Goal: Information Seeking & Learning: Understand process/instructions

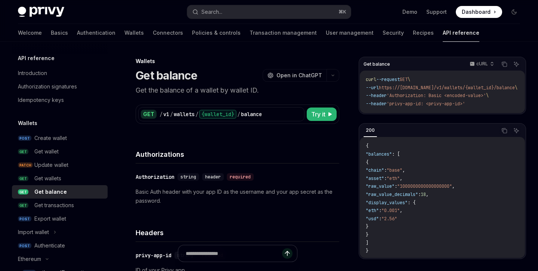
scroll to position [13, 0]
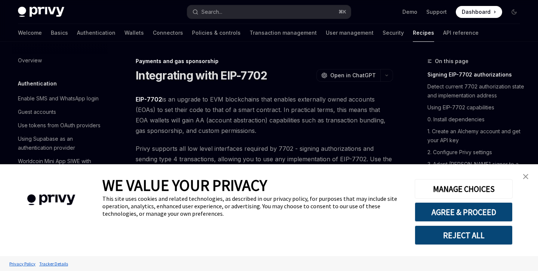
type textarea "*"
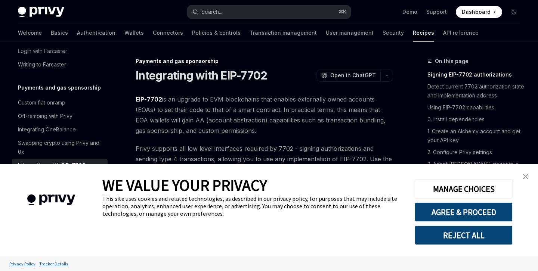
click at [473, 234] on button "REJECT ALL" at bounding box center [464, 235] width 98 height 19
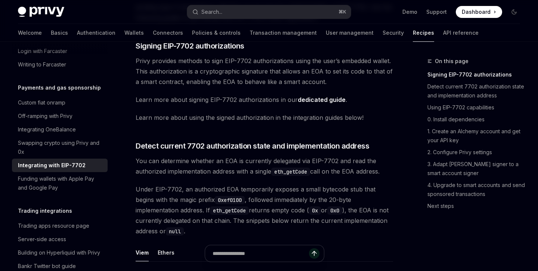
scroll to position [133, 0]
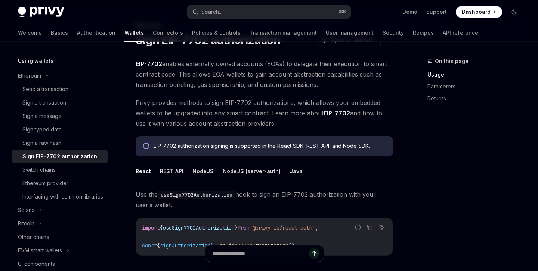
scroll to position [36, 0]
type textarea "*"
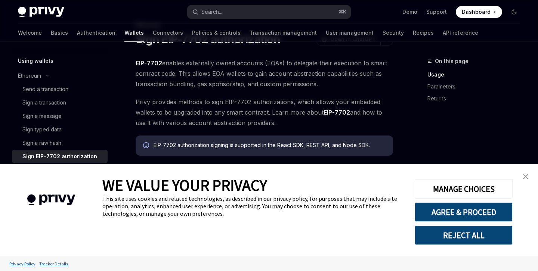
scroll to position [63, 0]
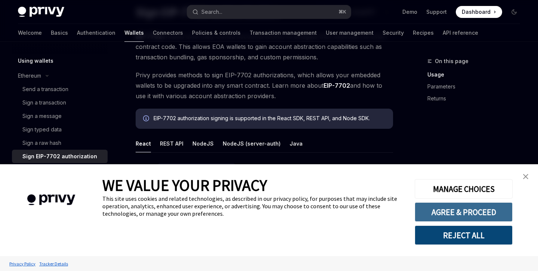
click at [426, 216] on button "AGREE & PROCEED" at bounding box center [464, 211] width 98 height 19
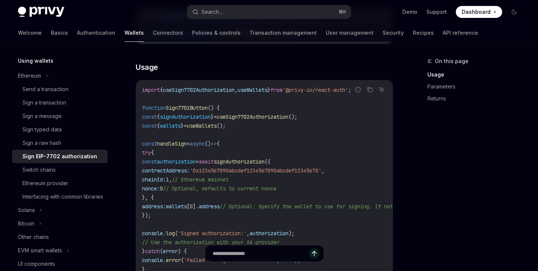
scroll to position [255, 0]
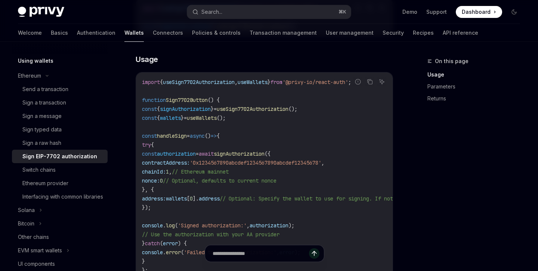
click at [276, 162] on span "'0x1234567890abcdef1234567890abcdef12345678'" at bounding box center [255, 162] width 131 height 7
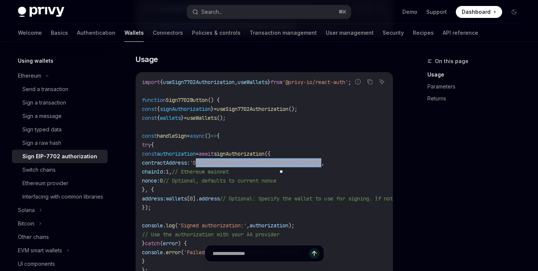
click at [229, 171] on span "// Ethereum mainnet" at bounding box center [200, 171] width 57 height 7
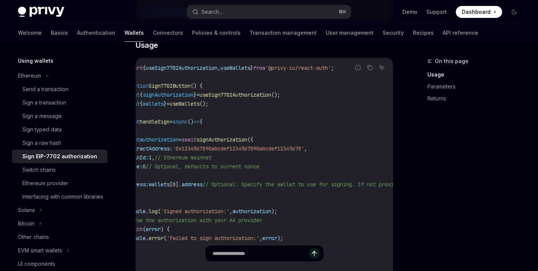
scroll to position [0, 0]
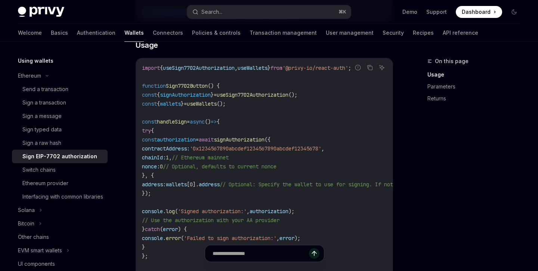
click at [252, 175] on code "import { useSign7702Authorization , useWallets } from '@privy-io/react-auth' ; …" at bounding box center [337, 193] width 391 height 260
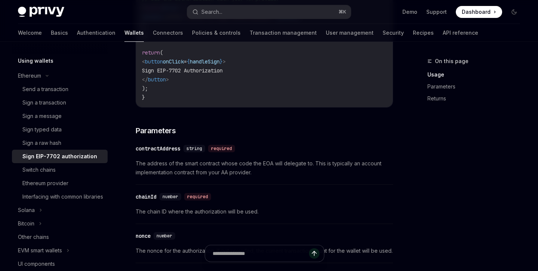
scroll to position [505, 0]
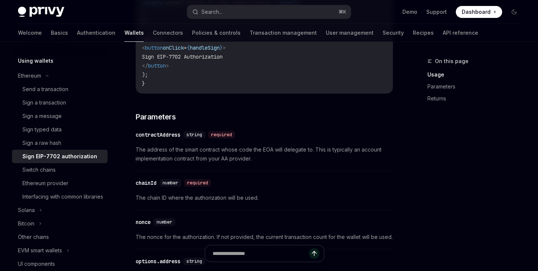
click at [233, 161] on span "The address of the smart contract whose code the EOA will delegate to. This is …" at bounding box center [264, 154] width 257 height 18
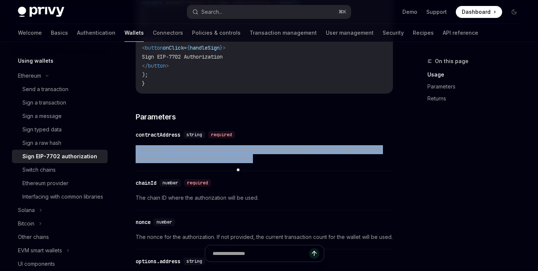
click at [234, 158] on span "The address of the smart contract whose code the EOA will delegate to. This is …" at bounding box center [264, 154] width 257 height 18
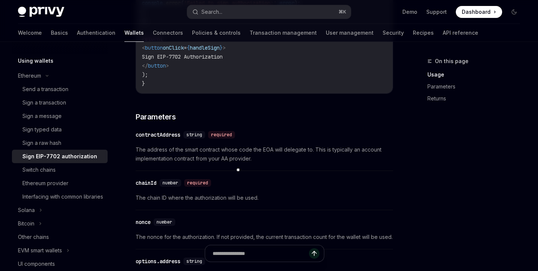
click at [234, 158] on span "The address of the smart contract whose code the EOA will delegate to. This is …" at bounding box center [264, 154] width 257 height 18
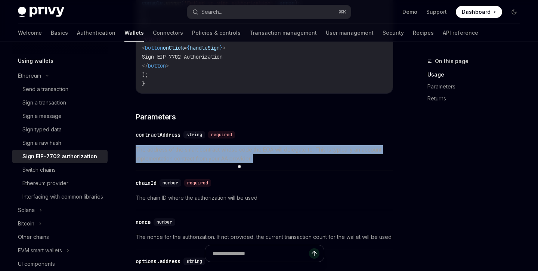
click at [228, 158] on span "The address of the smart contract whose code the EOA will delegate to. This is …" at bounding box center [264, 154] width 257 height 18
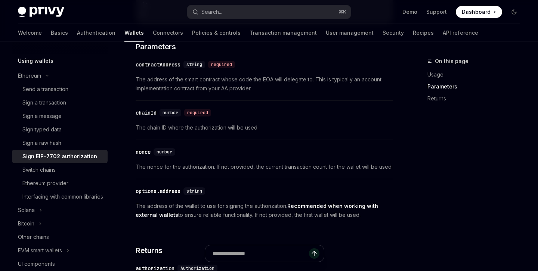
scroll to position [580, 0]
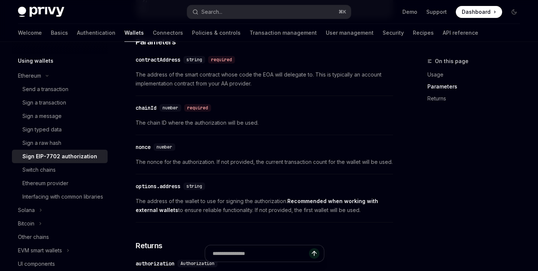
click at [232, 167] on span "The nonce for the authorization. If not provided, the current transaction count…" at bounding box center [264, 162] width 257 height 9
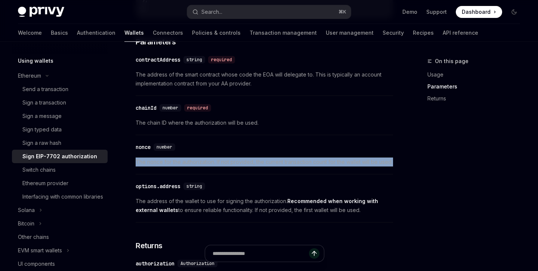
click at [232, 167] on span "The nonce for the authorization. If not provided, the current transaction count…" at bounding box center [264, 162] width 257 height 9
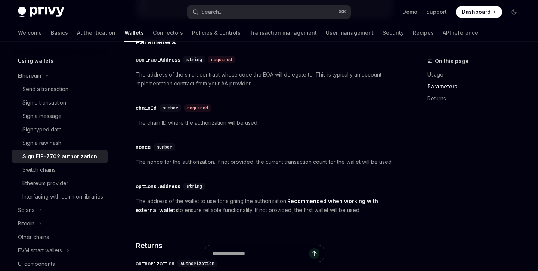
click at [232, 167] on span "The nonce for the authorization. If not provided, the current transaction count…" at bounding box center [264, 162] width 257 height 9
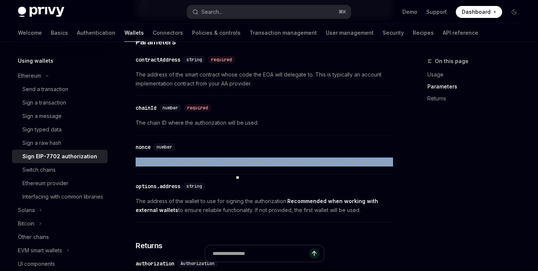
click at [227, 165] on span "The nonce for the authorization. If not provided, the current transaction count…" at bounding box center [264, 162] width 257 height 9
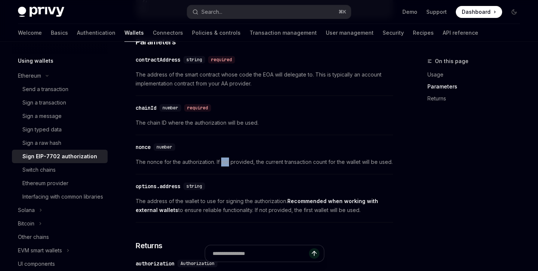
click at [227, 165] on span "The nonce for the authorization. If not provided, the current transaction count…" at bounding box center [264, 162] width 257 height 9
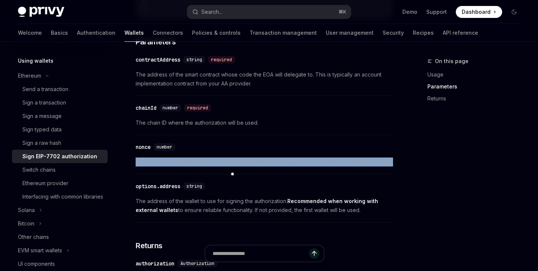
click at [222, 165] on span "The nonce for the authorization. If not provided, the current transaction count…" at bounding box center [264, 162] width 257 height 9
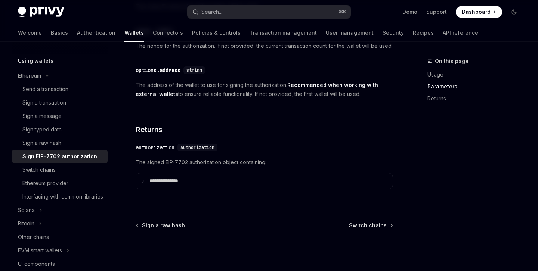
scroll to position [731, 0]
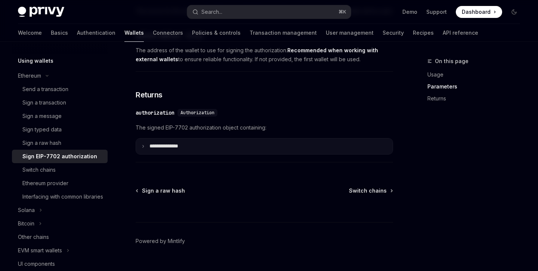
click at [176, 150] on p "**********" at bounding box center [169, 146] width 41 height 7
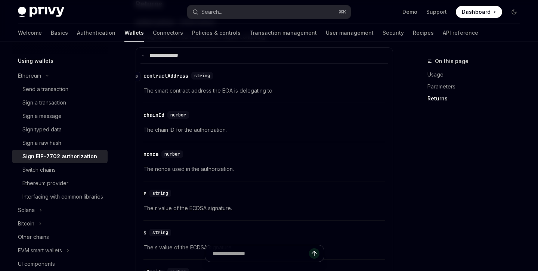
scroll to position [837, 0]
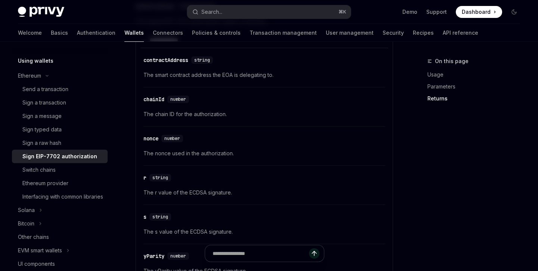
click at [184, 158] on span "The nonce used in the authorization." at bounding box center [264, 153] width 242 height 9
click at [191, 158] on span "The nonce used in the authorization." at bounding box center [264, 153] width 242 height 9
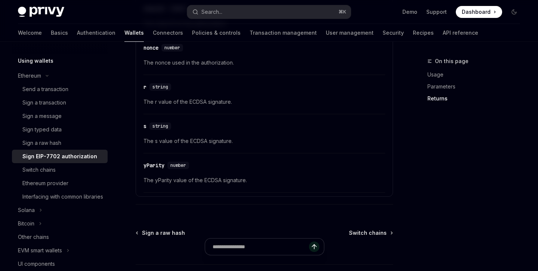
scroll to position [997, 0]
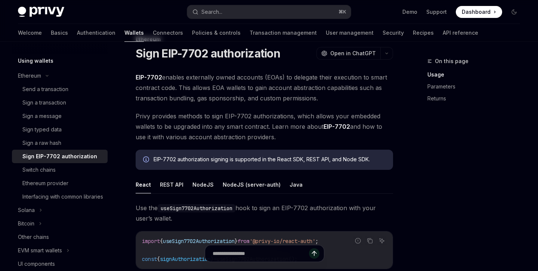
scroll to position [0, 0]
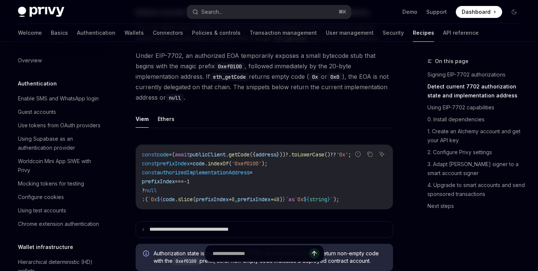
scroll to position [630, 0]
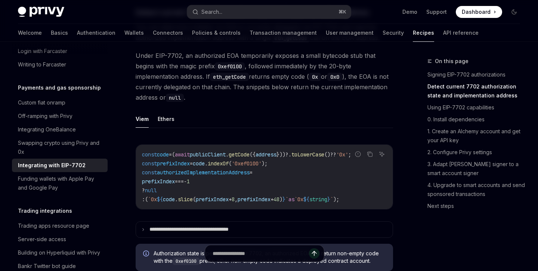
click at [213, 177] on code "const code = ( await publicClient . getCode ({ address }))?. toLowerCase () ?? …" at bounding box center [264, 177] width 245 height 54
click at [214, 181] on code "const code = ( await publicClient . getCode ({ address }))?. toLowerCase () ?? …" at bounding box center [264, 177] width 245 height 54
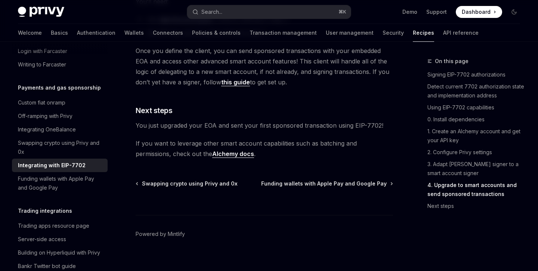
scroll to position [1781, 0]
